Goal: Navigation & Orientation: Go to known website

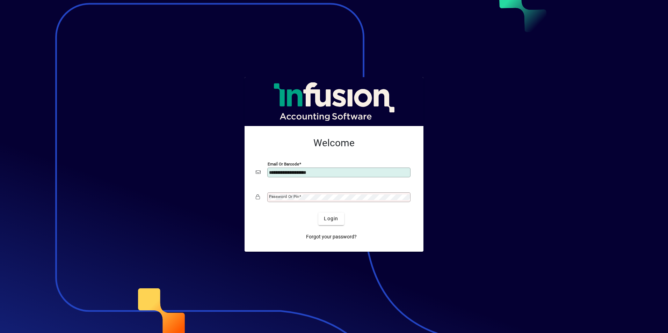
type input "**********"
click at [295, 197] on mat-label "Password or Pin" at bounding box center [284, 196] width 30 height 5
click at [332, 220] on span "Login" at bounding box center [331, 218] width 14 height 7
